Goal: Task Accomplishment & Management: Manage account settings

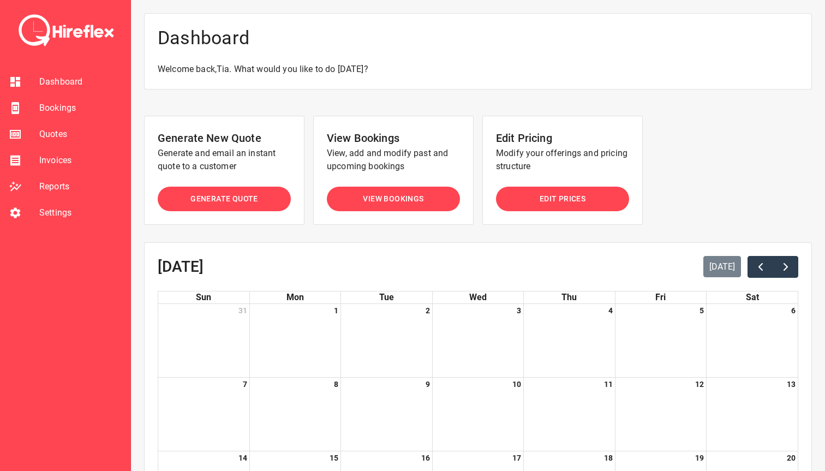
click at [49, 216] on span "Settings" at bounding box center [80, 212] width 82 height 13
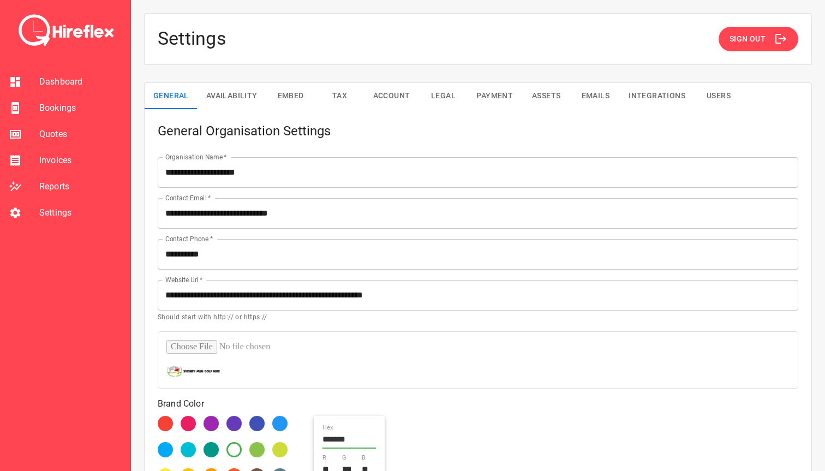
click at [237, 93] on button "Availability" at bounding box center [232, 96] width 69 height 26
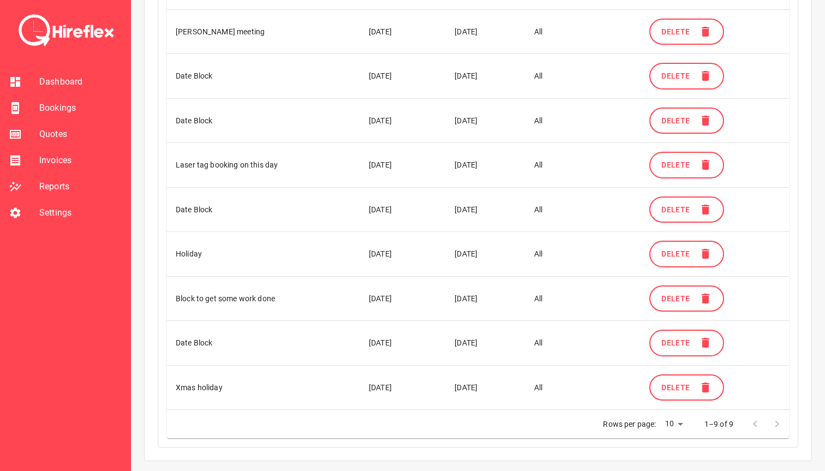
scroll to position [511, 0]
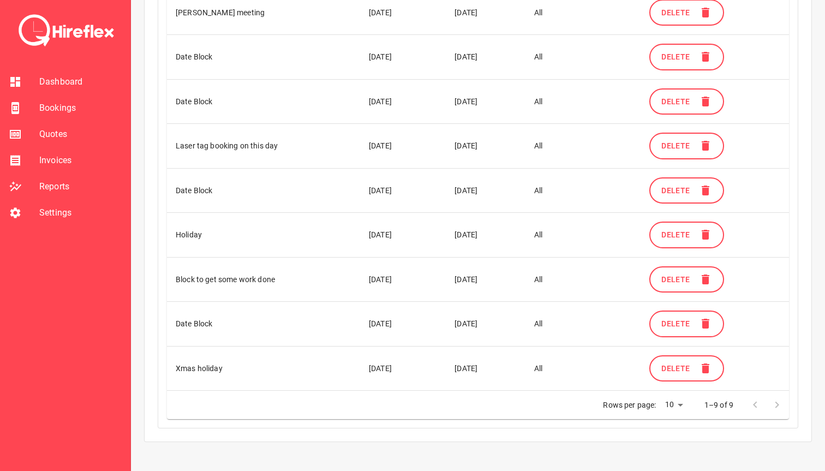
drag, startPoint x: 209, startPoint y: 235, endPoint x: 454, endPoint y: 237, distance: 245.1
click at [454, 237] on tr "Holiday [DATE] [DATE] All Delete" at bounding box center [478, 235] width 622 height 45
click at [248, 215] on td "Holiday" at bounding box center [263, 235] width 193 height 45
drag, startPoint x: 359, startPoint y: 235, endPoint x: 512, endPoint y: 235, distance: 153.9
click at [512, 235] on tr "Holiday [DATE] [DATE] All Delete" at bounding box center [478, 235] width 622 height 45
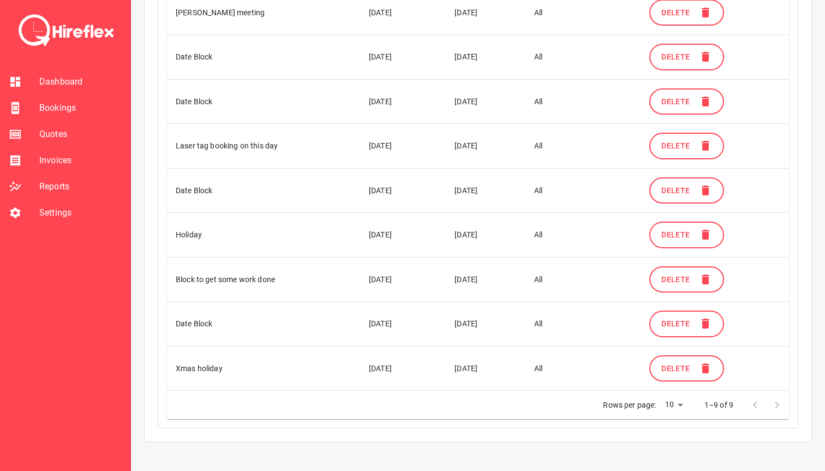
click at [512, 235] on td "[DATE]" at bounding box center [486, 235] width 80 height 45
drag, startPoint x: 456, startPoint y: 235, endPoint x: 520, endPoint y: 235, distance: 63.3
click at [520, 235] on td "[DATE]" at bounding box center [486, 235] width 80 height 45
drag, startPoint x: 324, startPoint y: 234, endPoint x: 470, endPoint y: 234, distance: 145.7
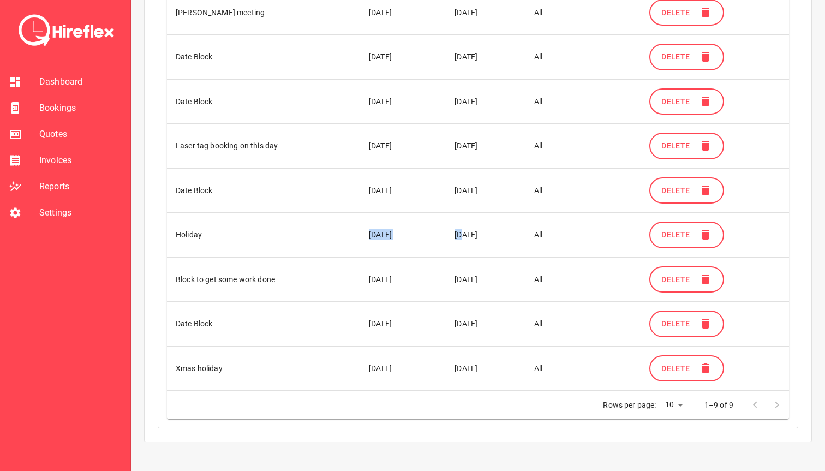
click at [470, 234] on tr "Holiday [DATE] [DATE] All Delete" at bounding box center [478, 235] width 622 height 45
click at [487, 238] on td "[DATE]" at bounding box center [486, 235] width 80 height 45
drag, startPoint x: 512, startPoint y: 238, endPoint x: 351, endPoint y: 237, distance: 160.5
click at [351, 237] on tr "Holiday [DATE] [DATE] All Delete" at bounding box center [478, 235] width 622 height 45
click at [360, 237] on td "[DATE]" at bounding box center [403, 235] width 86 height 45
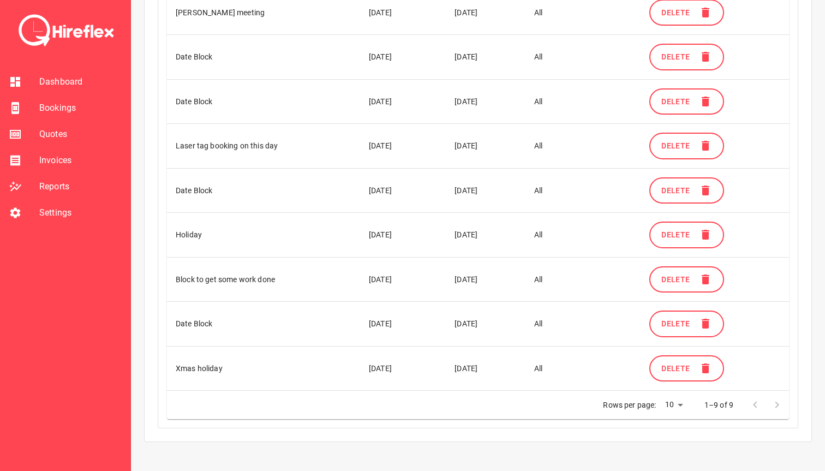
drag, startPoint x: 353, startPoint y: 238, endPoint x: 522, endPoint y: 233, distance: 169.3
click at [522, 233] on tr "Holiday [DATE] [DATE] All Delete" at bounding box center [478, 235] width 622 height 45
click at [522, 233] on td "[DATE]" at bounding box center [486, 235] width 80 height 45
drag, startPoint x: 452, startPoint y: 234, endPoint x: 502, endPoint y: 233, distance: 49.7
click at [502, 233] on td "[DATE]" at bounding box center [486, 235] width 80 height 45
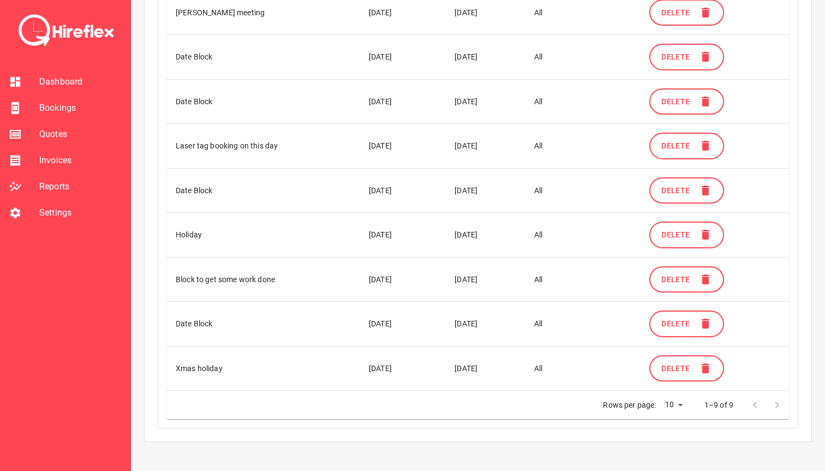
click at [502, 233] on td "[DATE]" at bounding box center [486, 235] width 80 height 45
drag, startPoint x: 509, startPoint y: 233, endPoint x: 260, endPoint y: 233, distance: 249.4
click at [260, 233] on tr "Holiday [DATE] [DATE] All Delete" at bounding box center [478, 235] width 622 height 45
click at [237, 229] on td "Holiday" at bounding box center [263, 235] width 193 height 45
